Goal: Task Accomplishment & Management: Complete application form

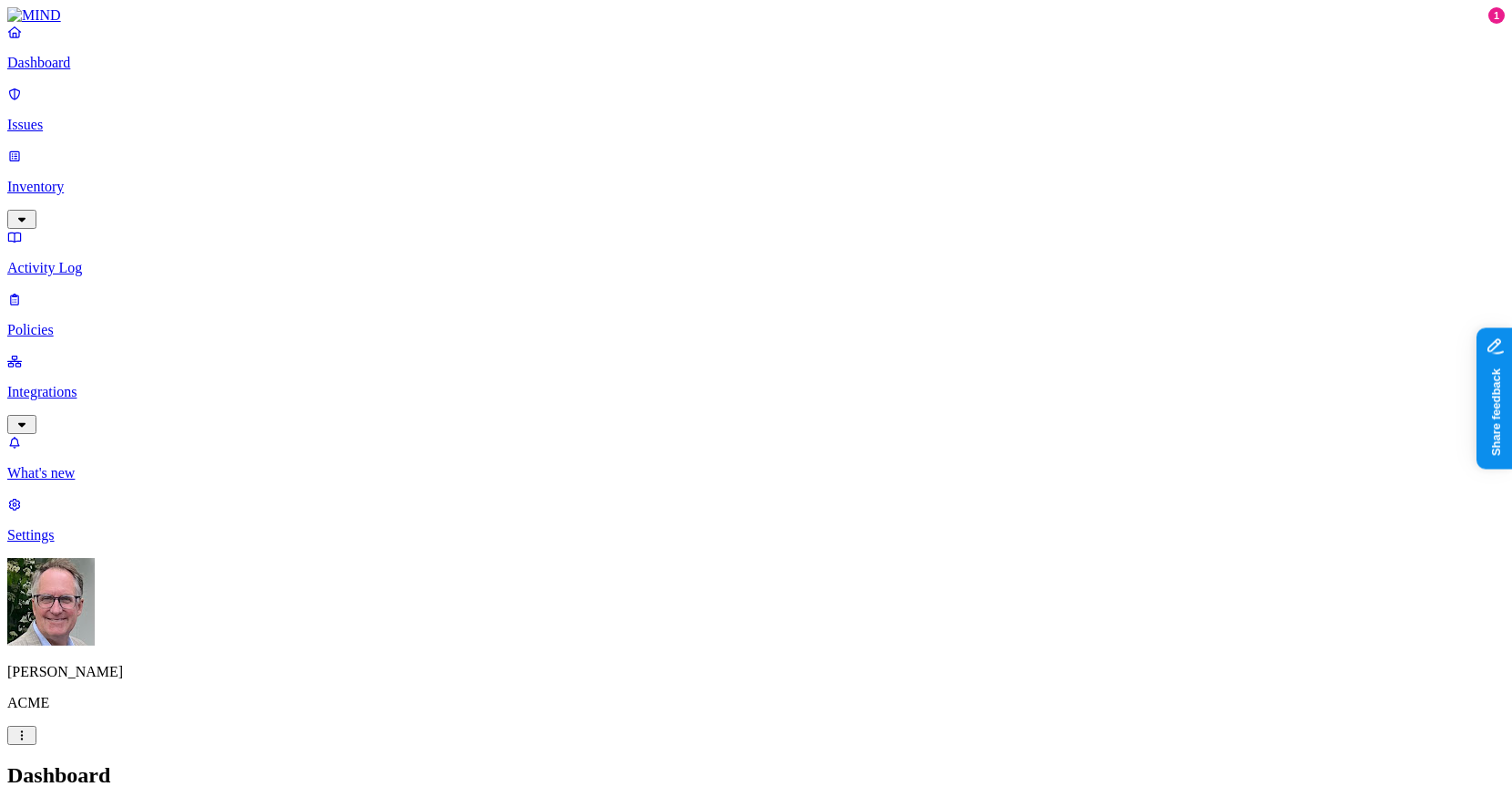
click at [46, 383] on p "Integrations" at bounding box center [756, 391] width 1497 height 17
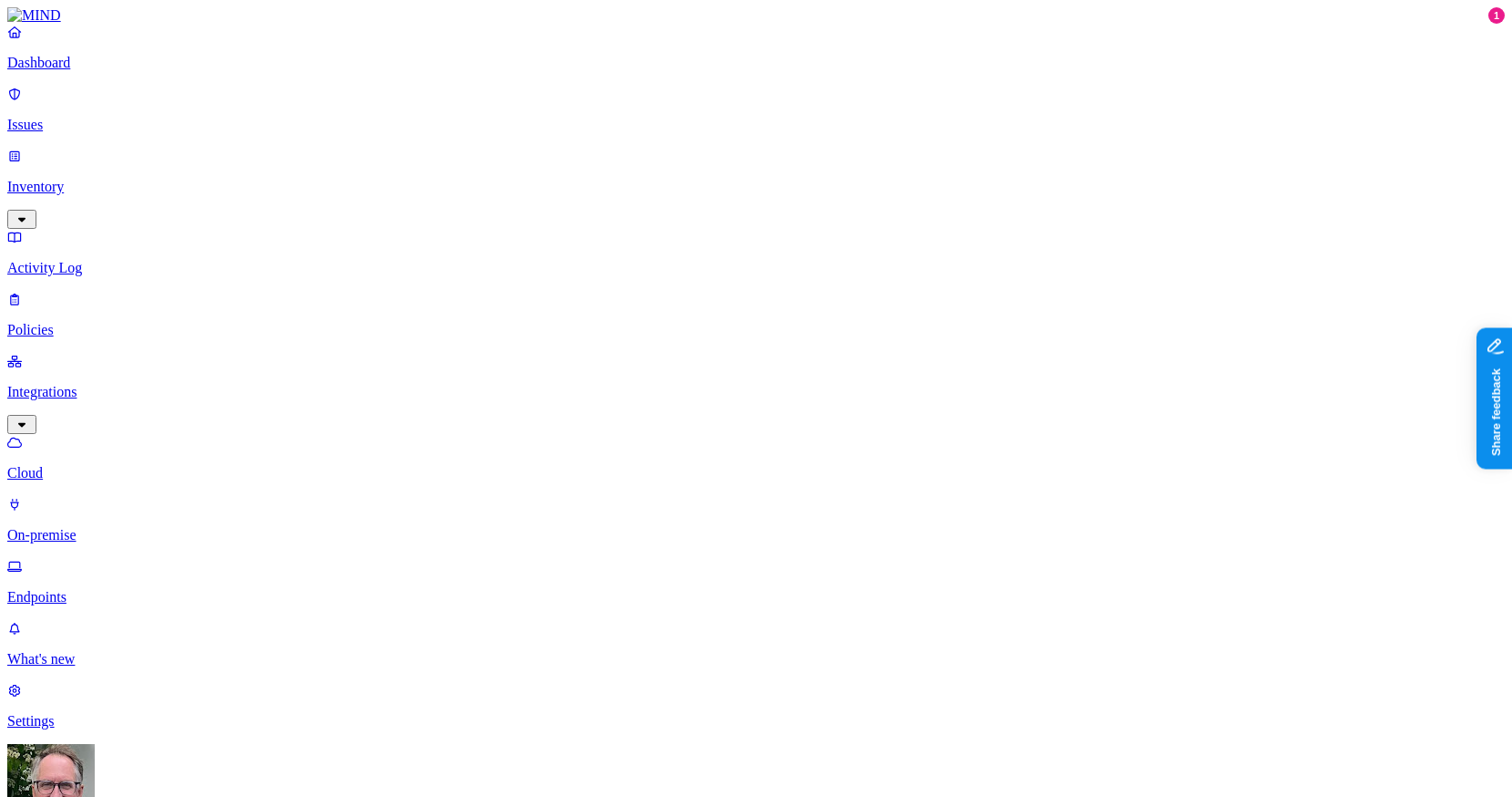
click at [65, 72] on p "Dashboard" at bounding box center [756, 63] width 1497 height 17
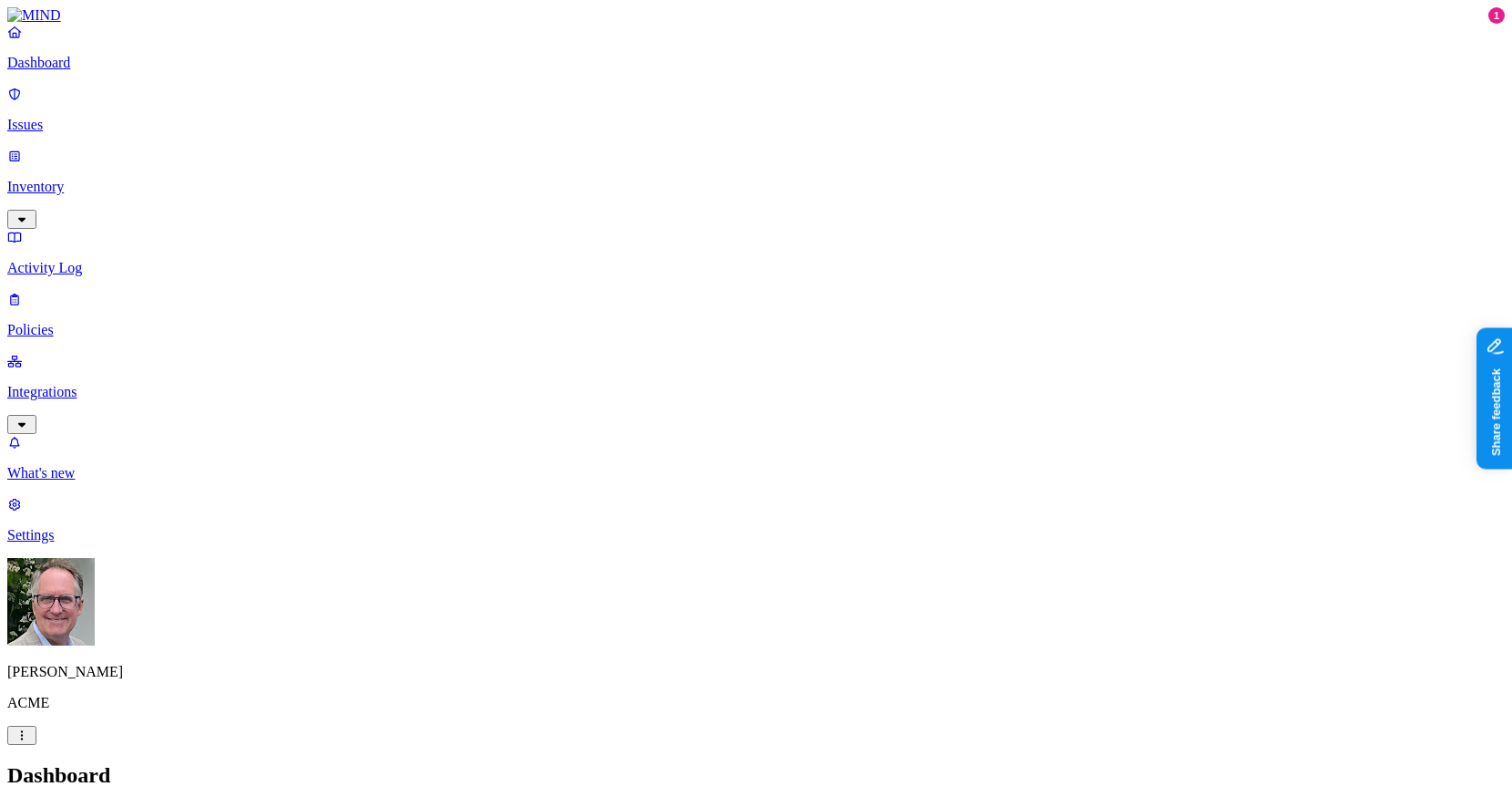
click at [99, 125] on link "Issues" at bounding box center [756, 109] width 1497 height 47
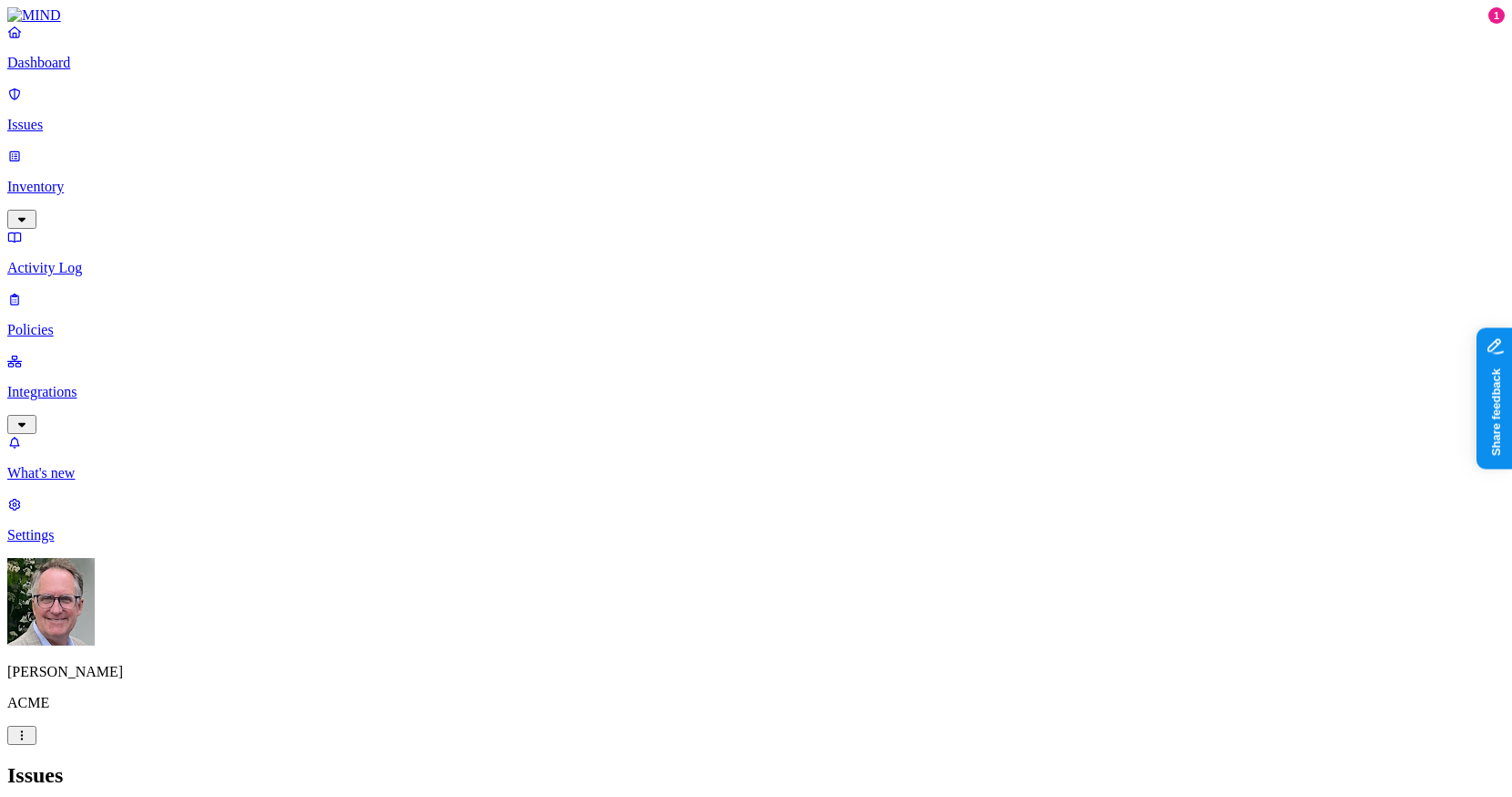
click at [50, 322] on p "Policies" at bounding box center [756, 329] width 1497 height 17
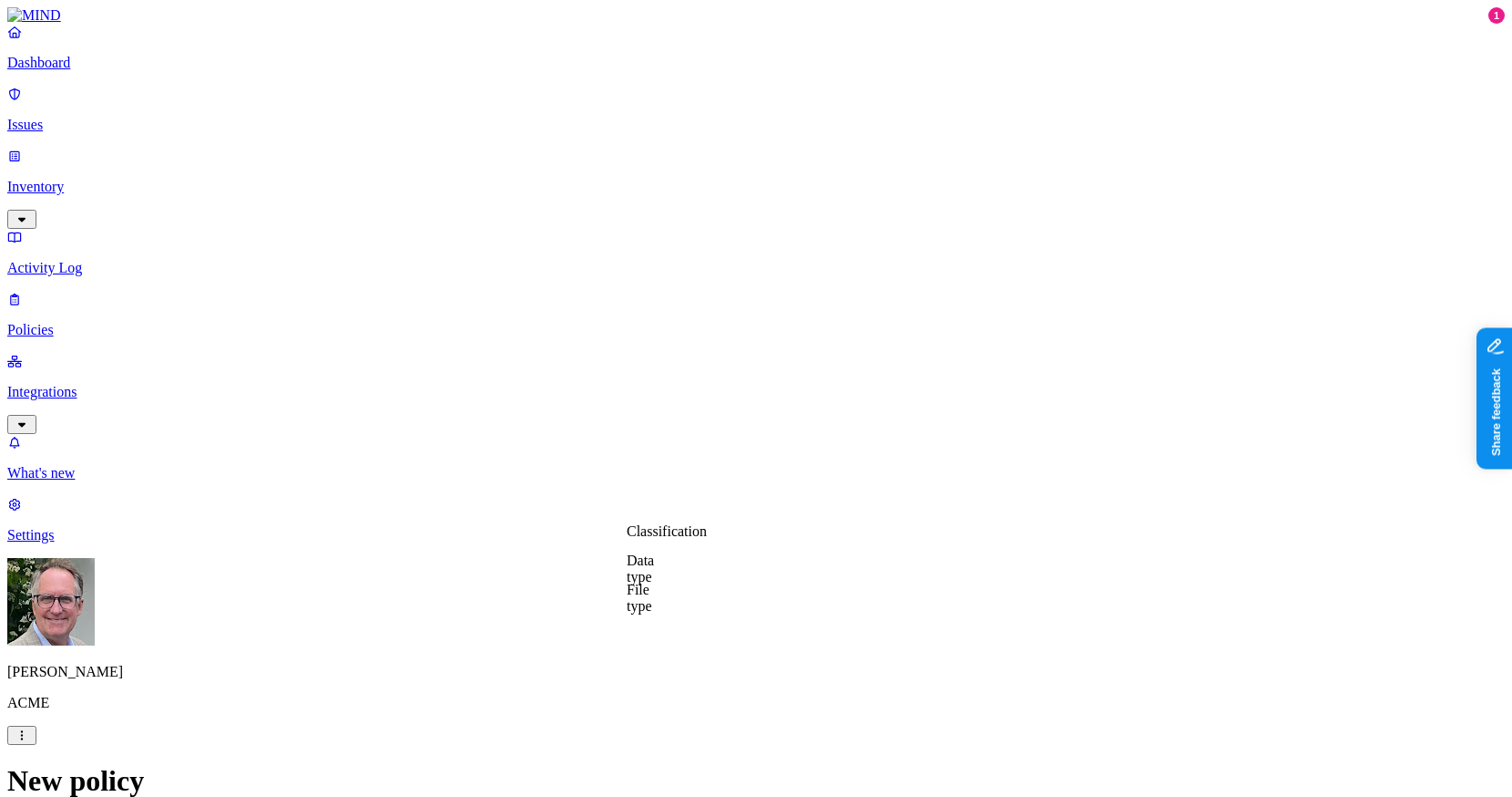
click at [664, 538] on label "Classification" at bounding box center [667, 531] width 80 height 16
click at [641, 665] on button "button" at bounding box center [634, 662] width 15 height 6
click at [712, 625] on label "Web Category" at bounding box center [685, 616] width 54 height 32
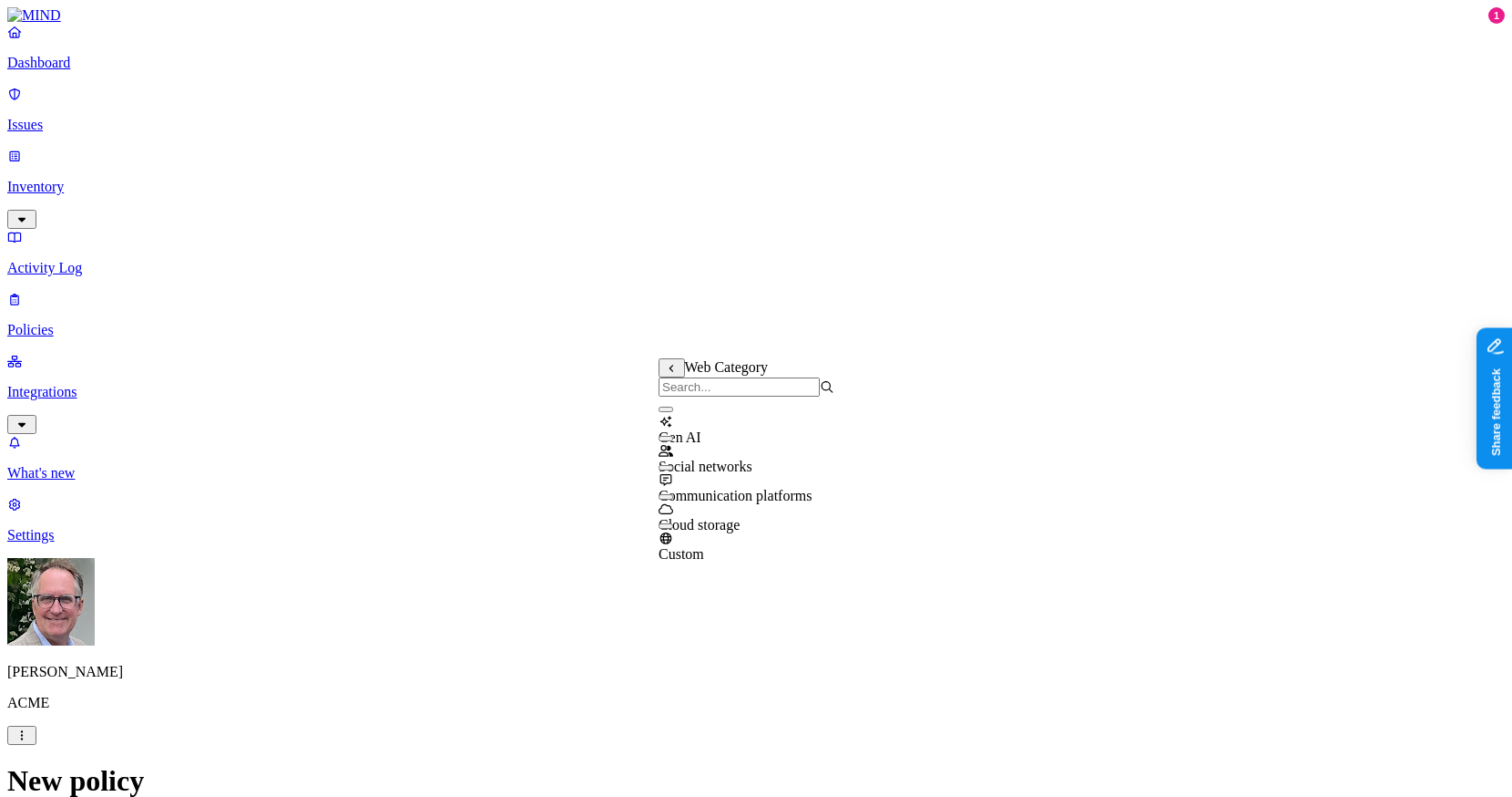
click at [673, 412] on button "button" at bounding box center [665, 410] width 15 height 6
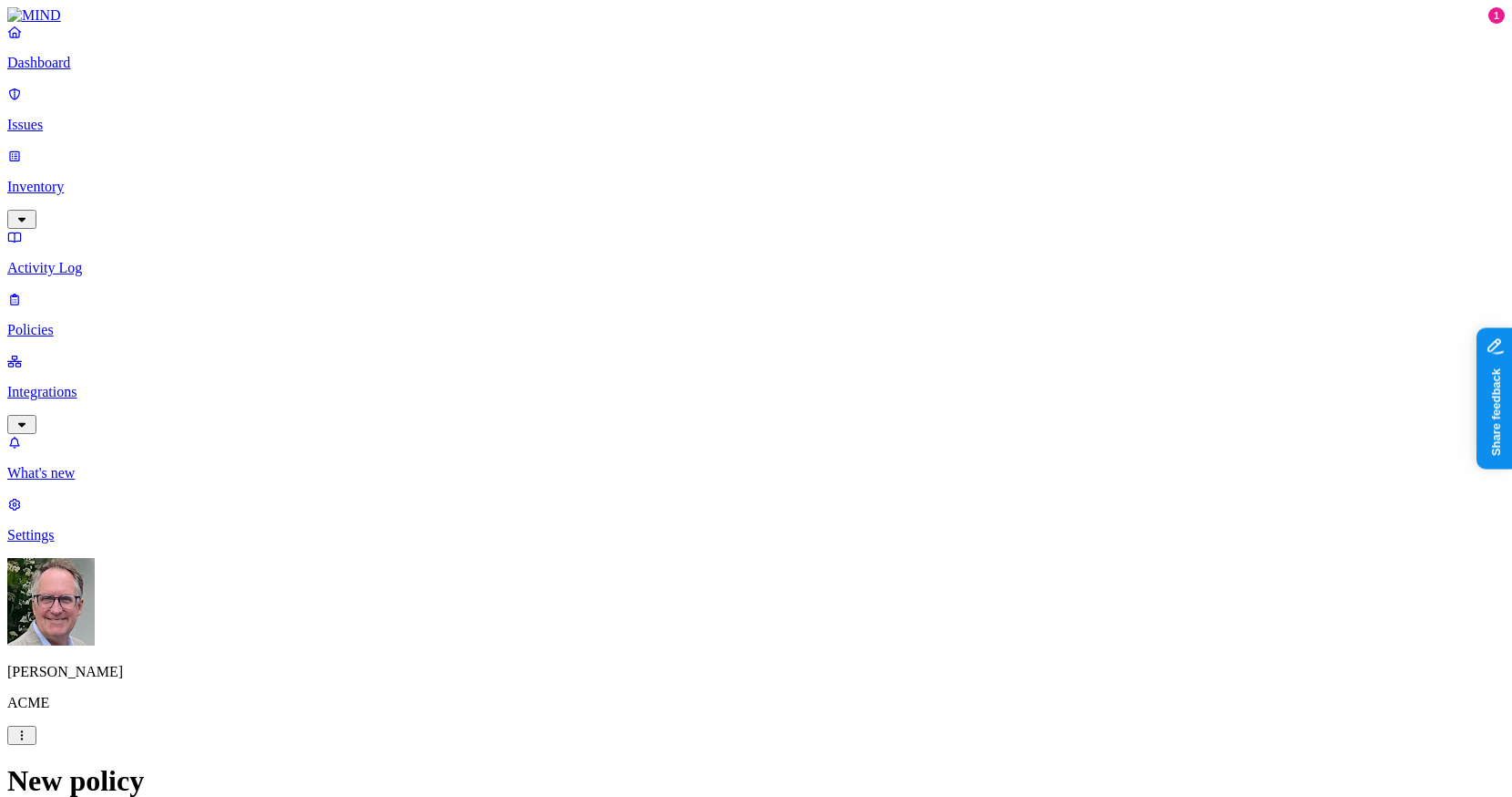
drag, startPoint x: 918, startPoint y: 545, endPoint x: 905, endPoint y: 548, distance: 13.3
click at [699, 732] on label "Web Domain" at bounding box center [682, 722] width 47 height 32
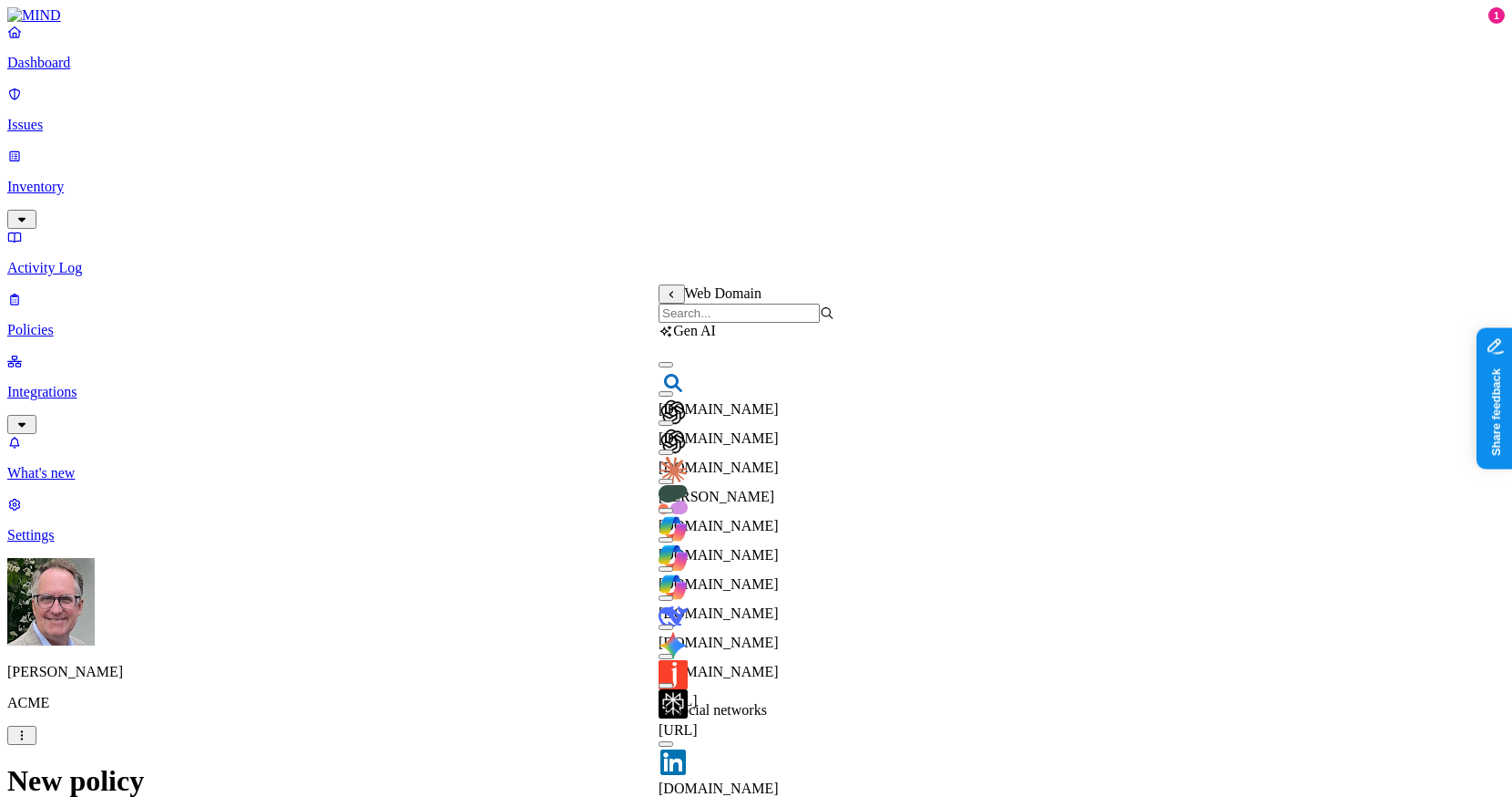
click at [673, 425] on button "button" at bounding box center [665, 423] width 15 height 6
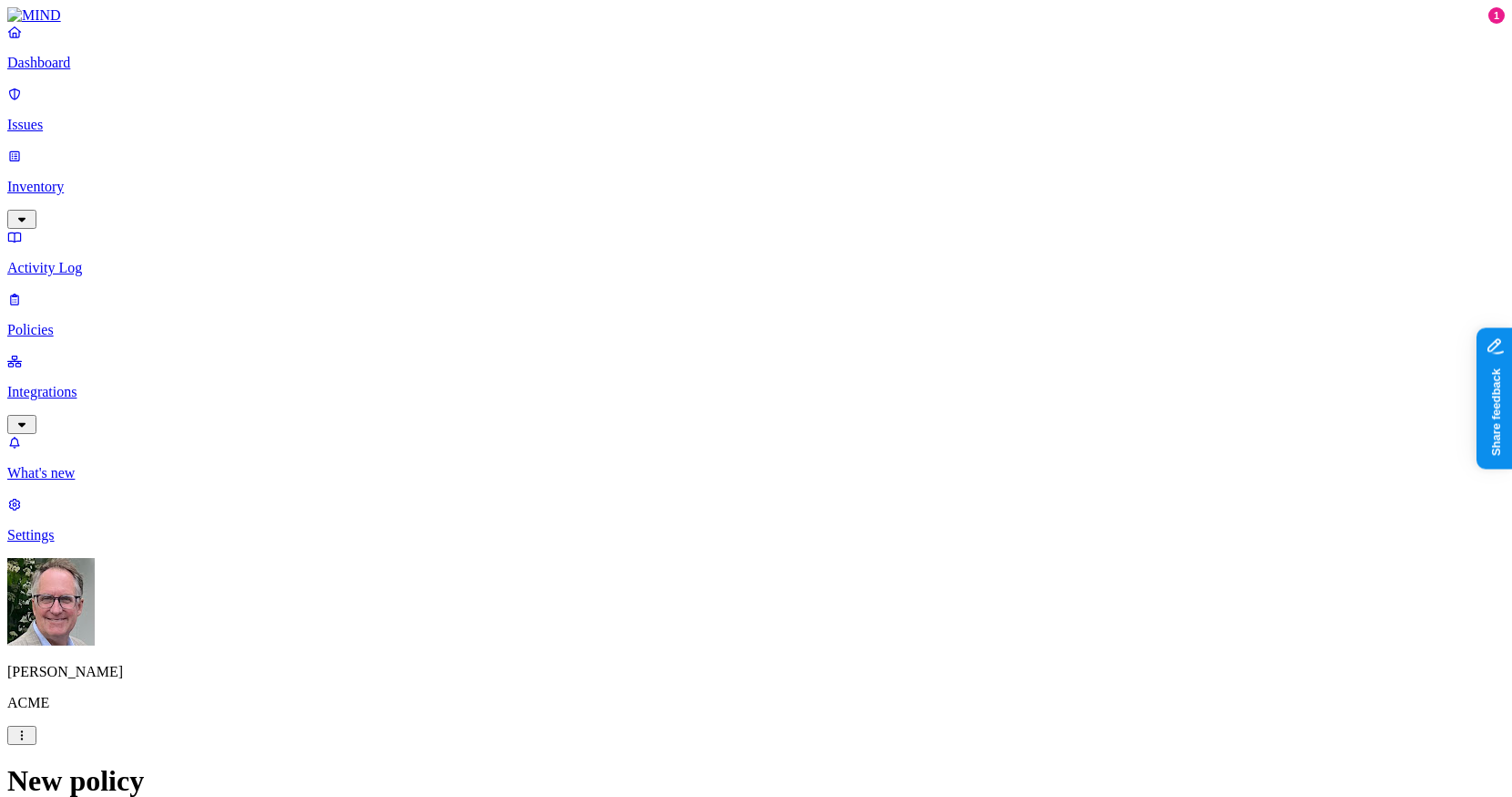
scroll to position [500, 0]
click at [712, 415] on label "Web Category" at bounding box center [685, 402] width 54 height 32
drag, startPoint x: 679, startPoint y: 545, endPoint x: 728, endPoint y: 545, distance: 49.0
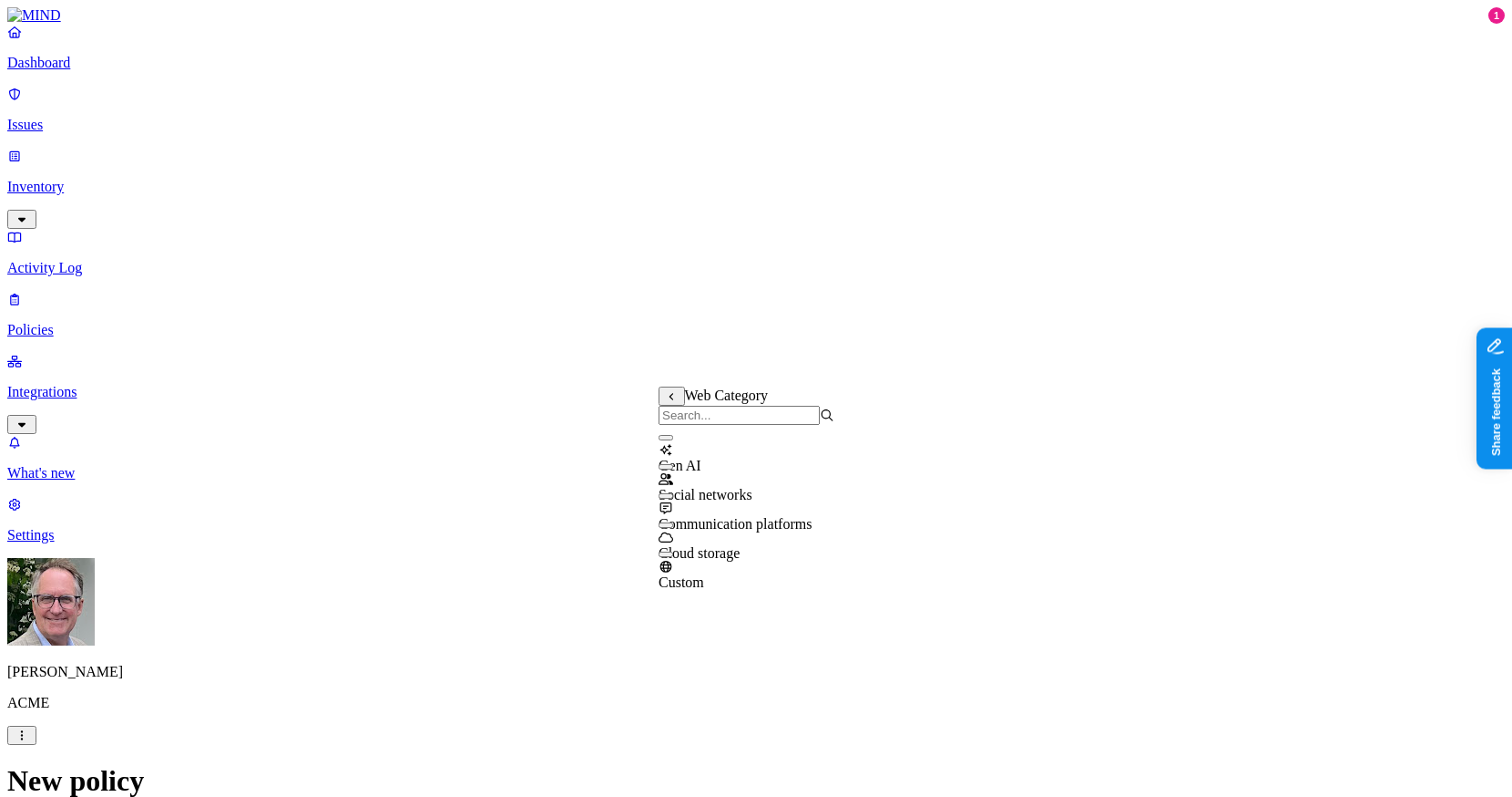
click at [673, 527] on button "button" at bounding box center [665, 525] width 15 height 6
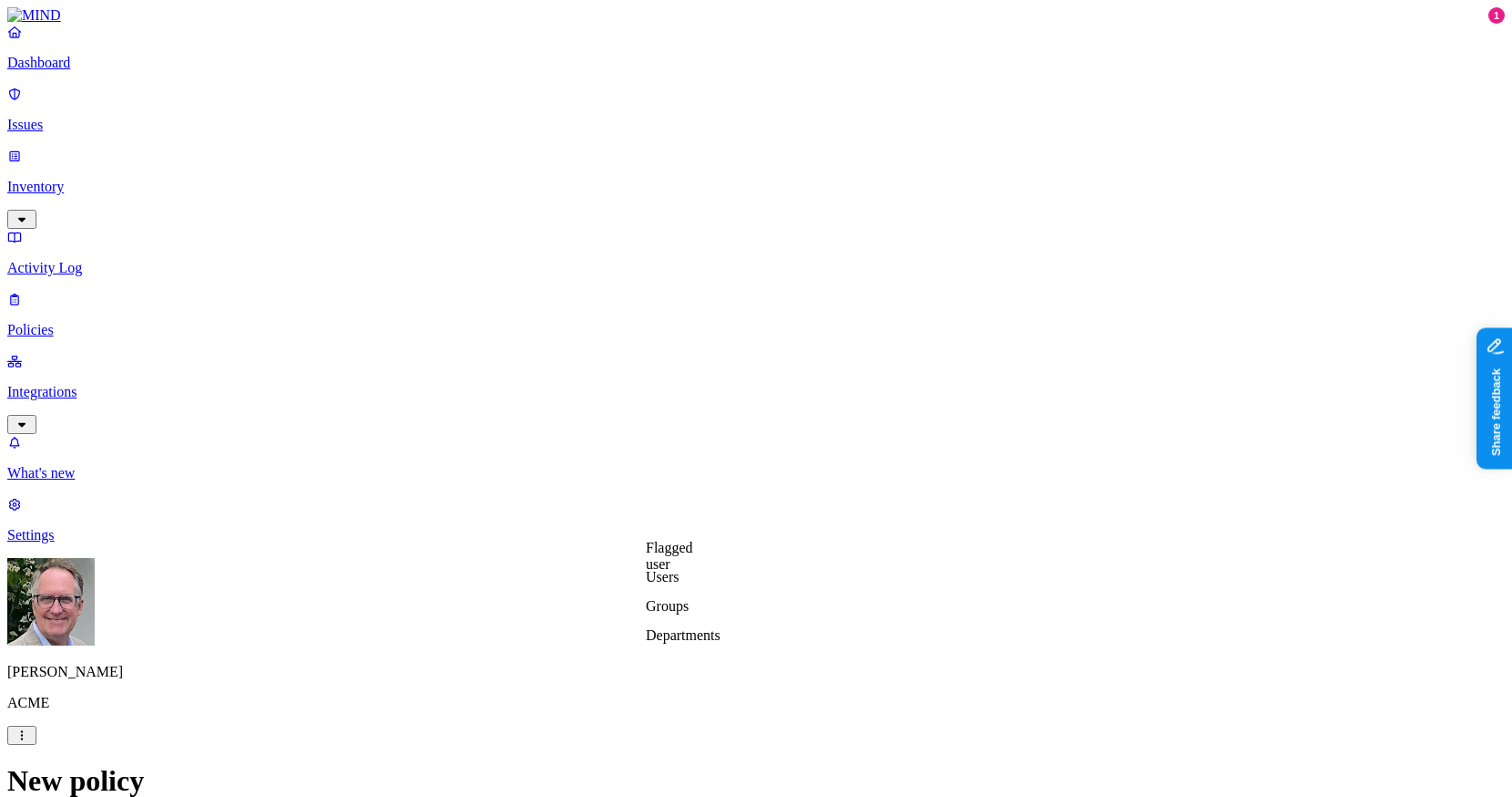
click at [696, 641] on label "Departments" at bounding box center [683, 635] width 74 height 16
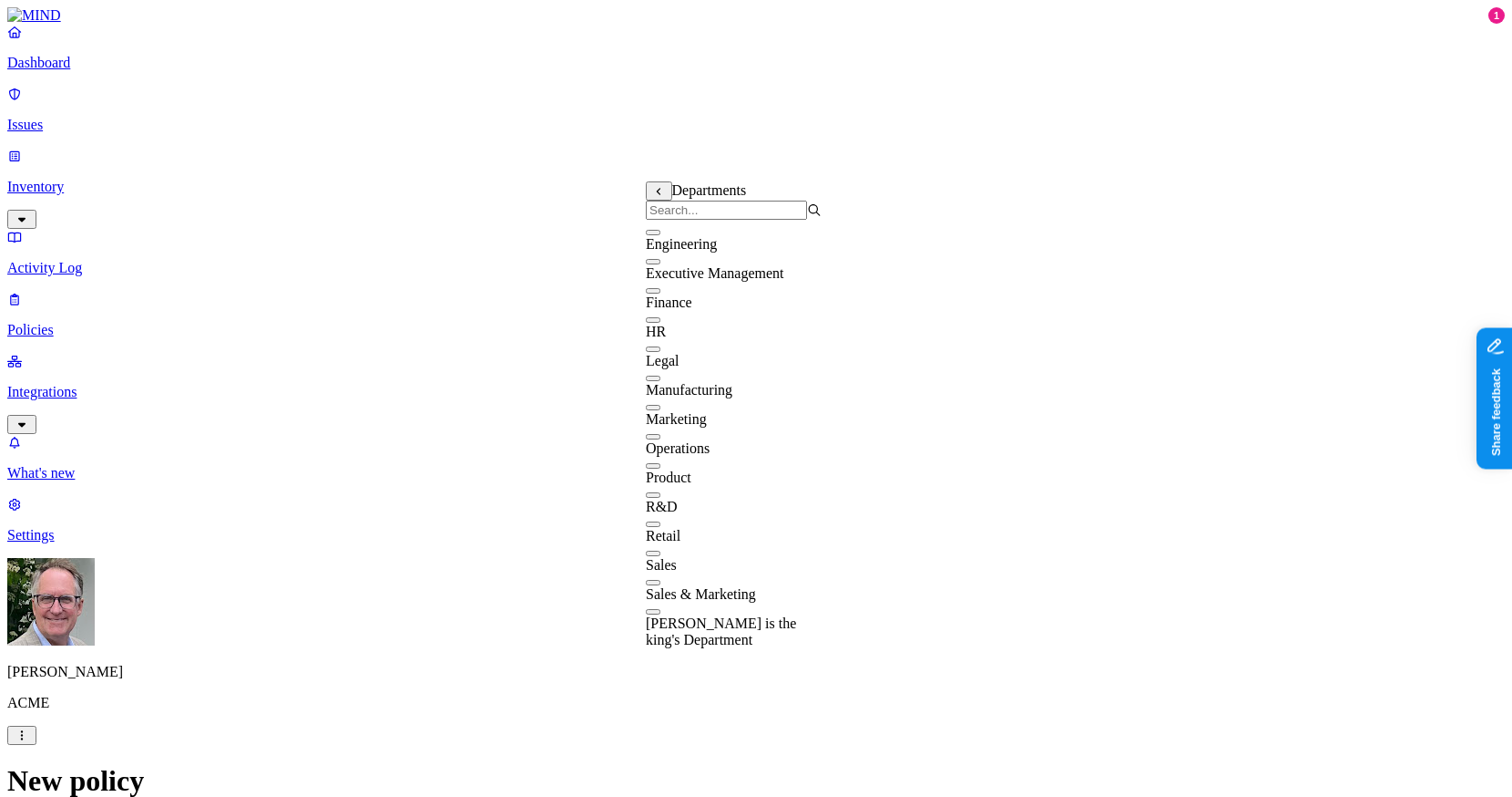
click at [668, 340] on div "HR" at bounding box center [733, 323] width 175 height 32
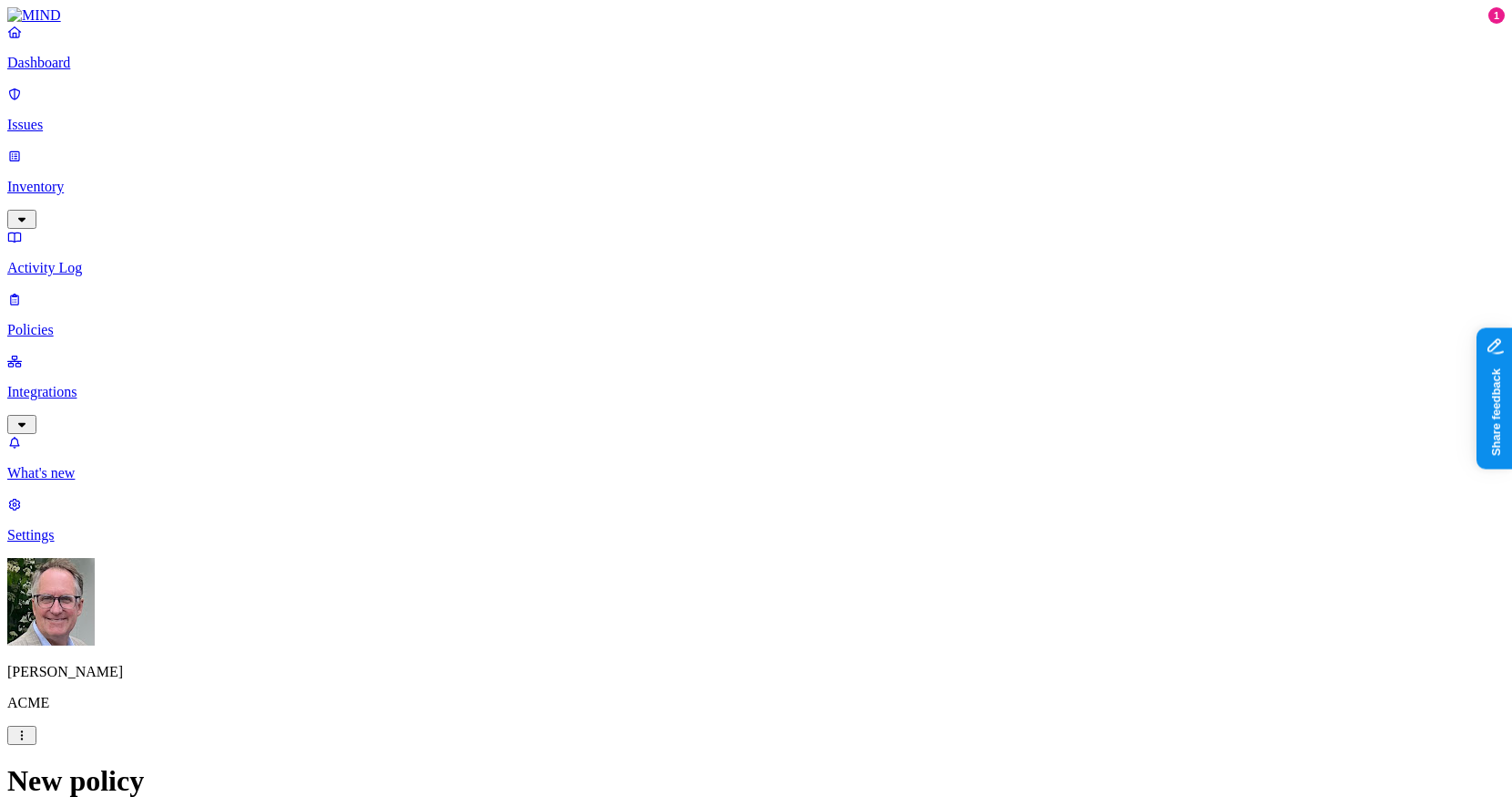
scroll to position [855, 0]
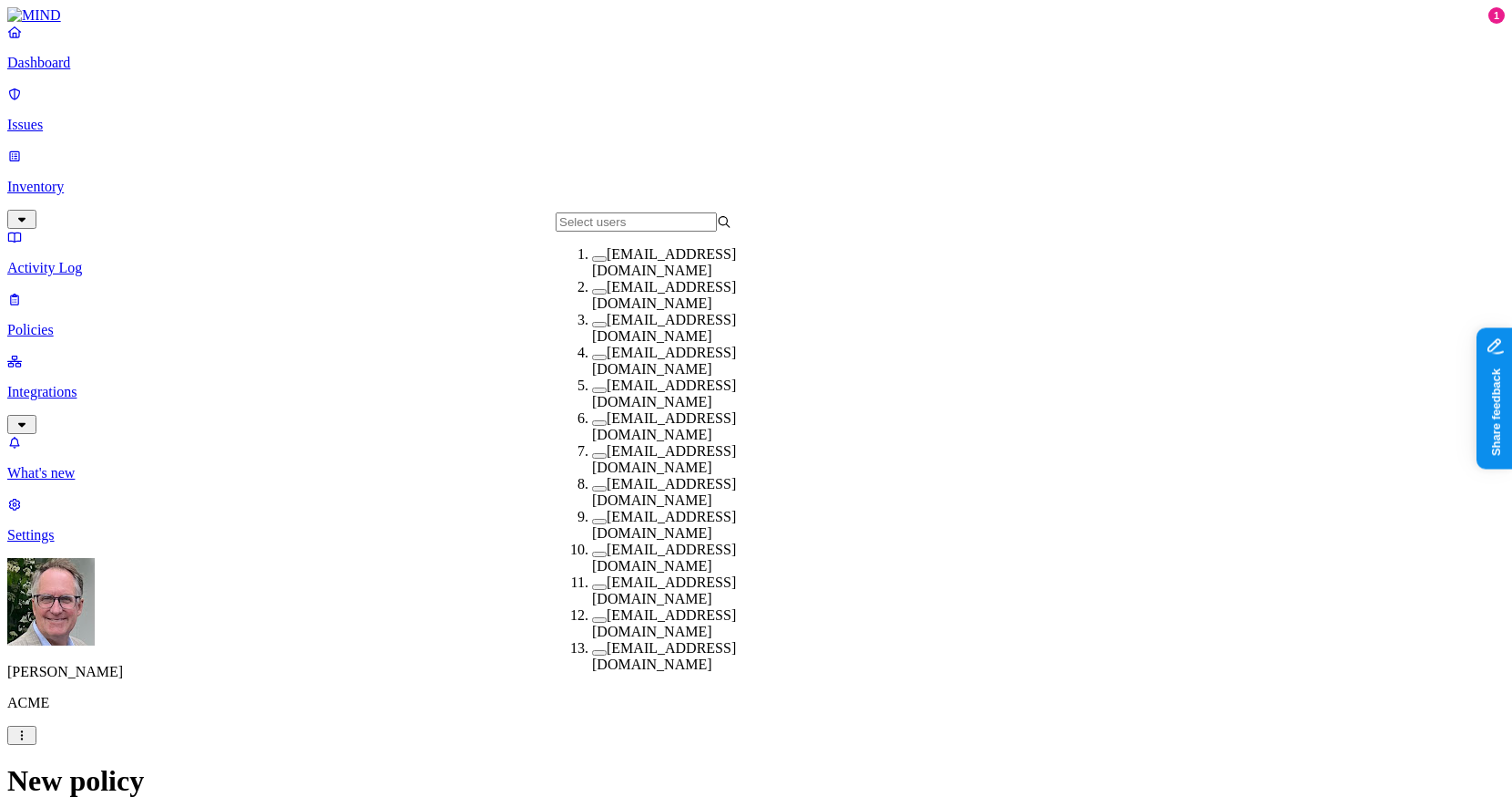
click at [592, 306] on div "blabla1@k14d.onmicrosoft.com" at bounding box center [679, 294] width 175 height 32
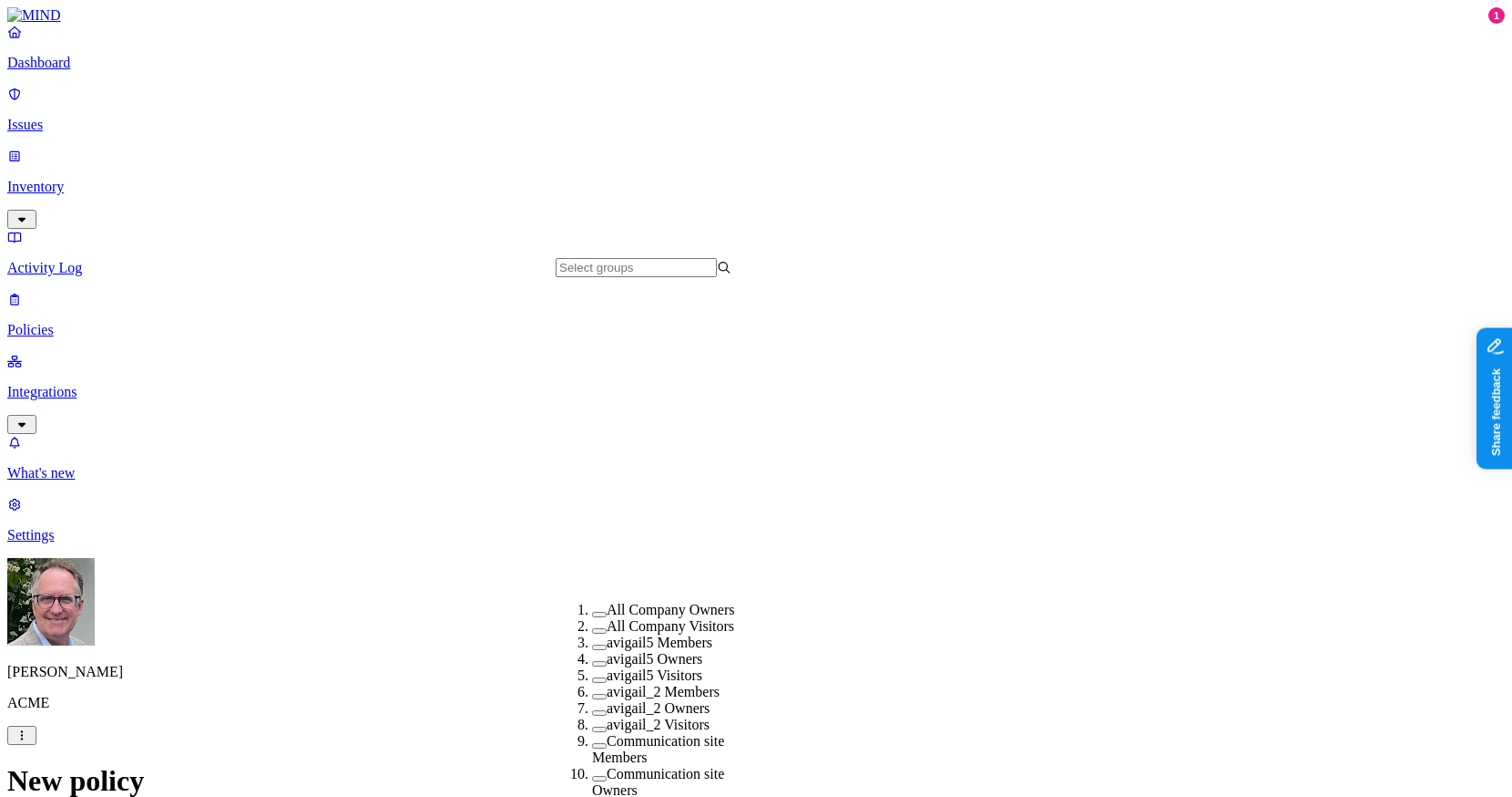
scroll to position [489, 0]
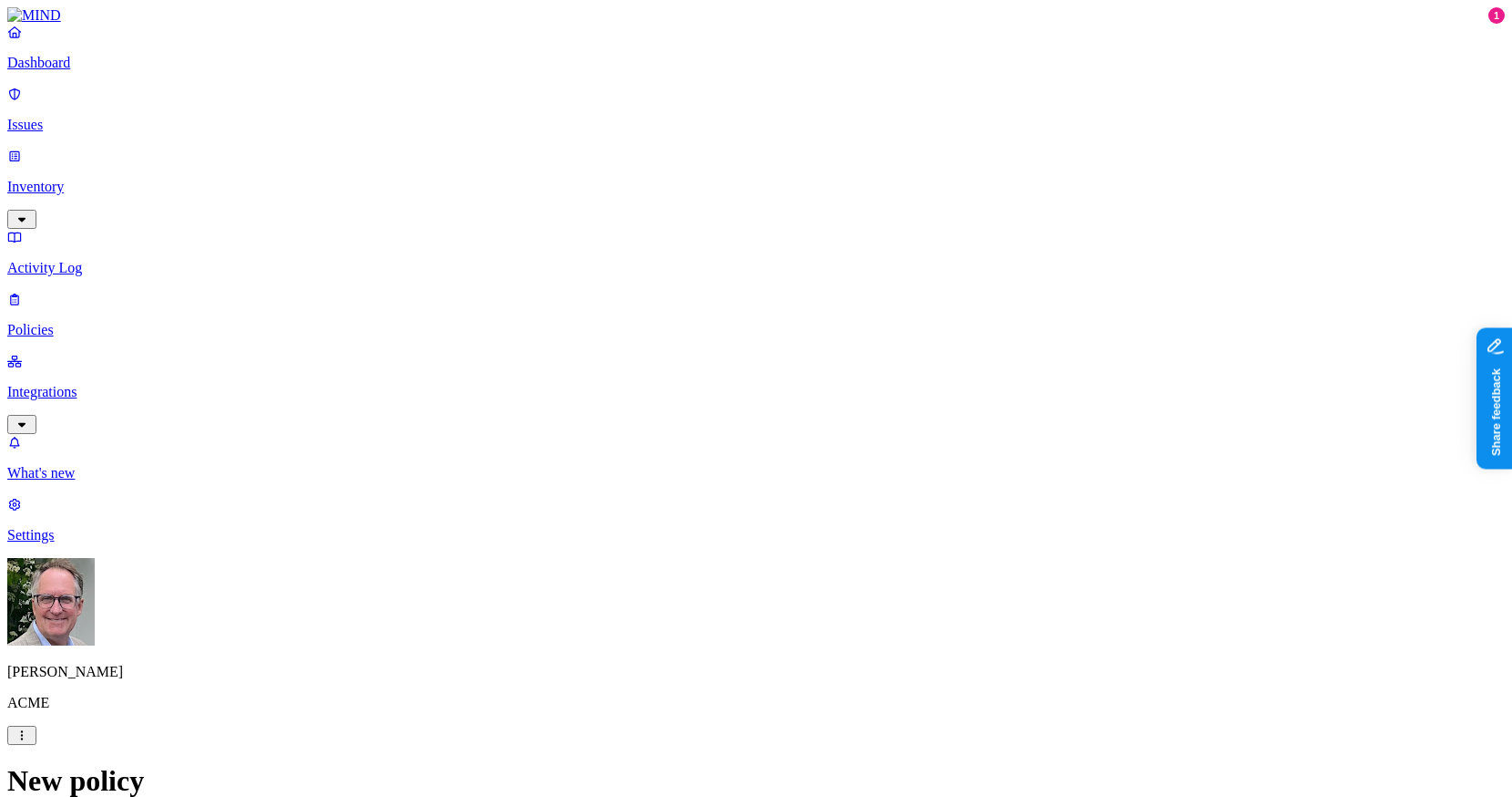
click at [61, 178] on p "Inventory" at bounding box center [756, 186] width 1497 height 17
